Goal: Information Seeking & Learning: Check status

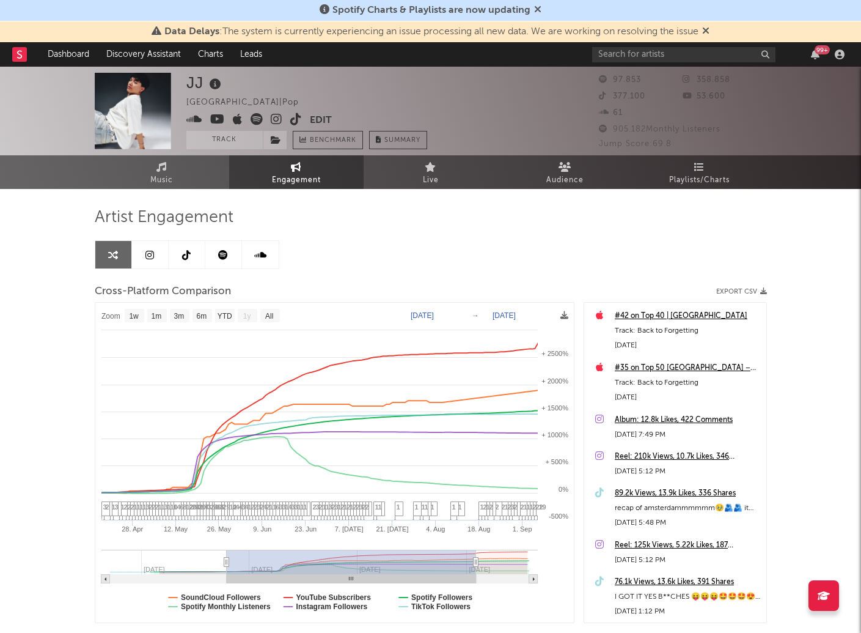
select select "1w"
click at [574, 177] on span "Audience" at bounding box center [564, 180] width 37 height 15
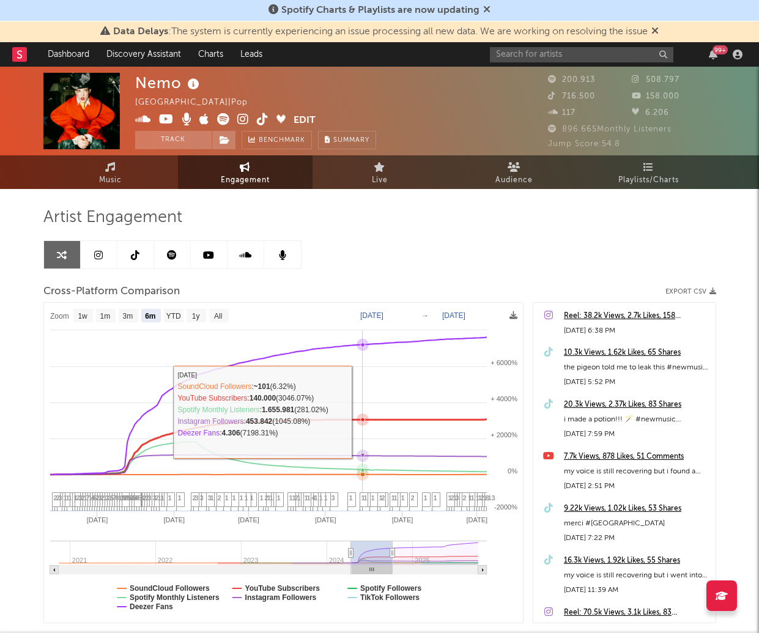
select select "6m"
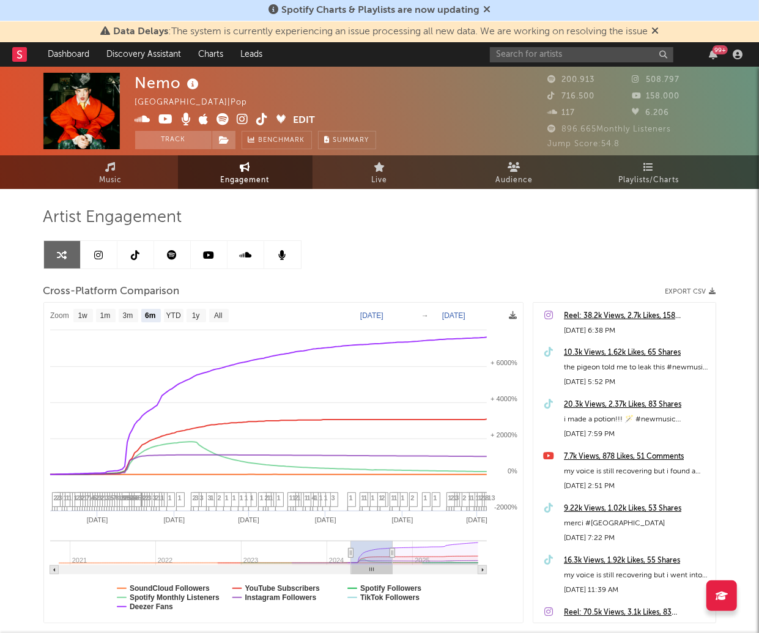
click at [613, 208] on div "Artist Engagement" at bounding box center [379, 217] width 672 height 21
click at [631, 229] on div "Artist Engagement Cross-Platform Comparison Export CSV Zoom 1w 1m 3m 6m YTD 1y …" at bounding box center [379, 415] width 672 height 416
click at [592, 227] on div "Artist Engagement" at bounding box center [379, 217] width 672 height 21
click at [620, 226] on div "Artist Engagement" at bounding box center [379, 217] width 672 height 21
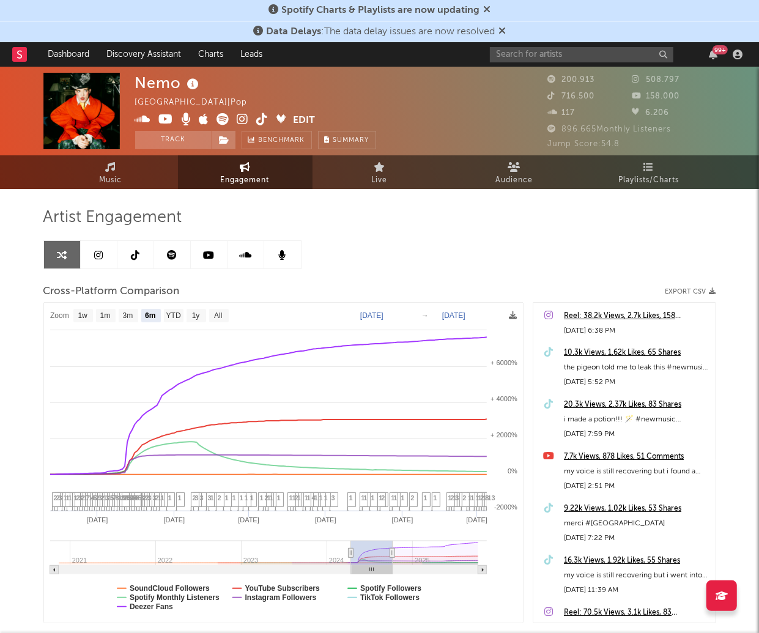
click at [528, 501] on div "Zoom 1w 1m 3m 6m YTD 1y All [DATE] [DATE] Created with Highcharts 10.3.3 May '[…" at bounding box center [379, 462] width 672 height 321
click at [329, 212] on div "Artist Engagement" at bounding box center [379, 217] width 672 height 21
